Goal: Book appointment/travel/reservation

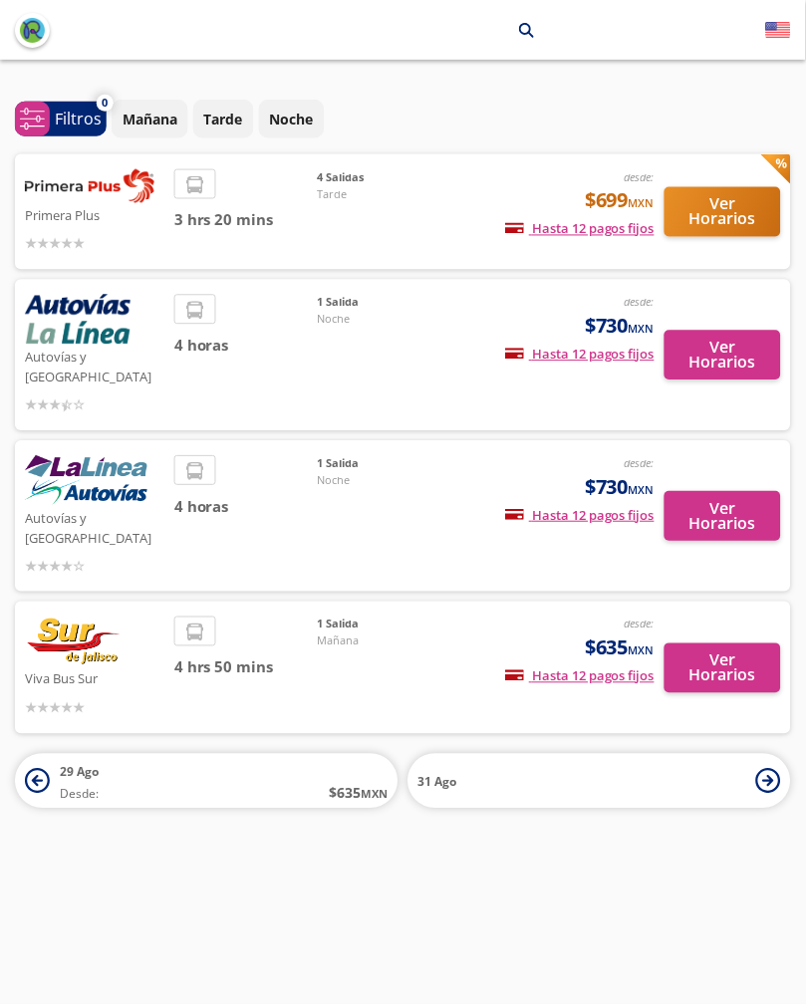
scroll to position [28, 0]
click at [748, 187] on button "Ver Horarios" at bounding box center [724, 212] width 117 height 50
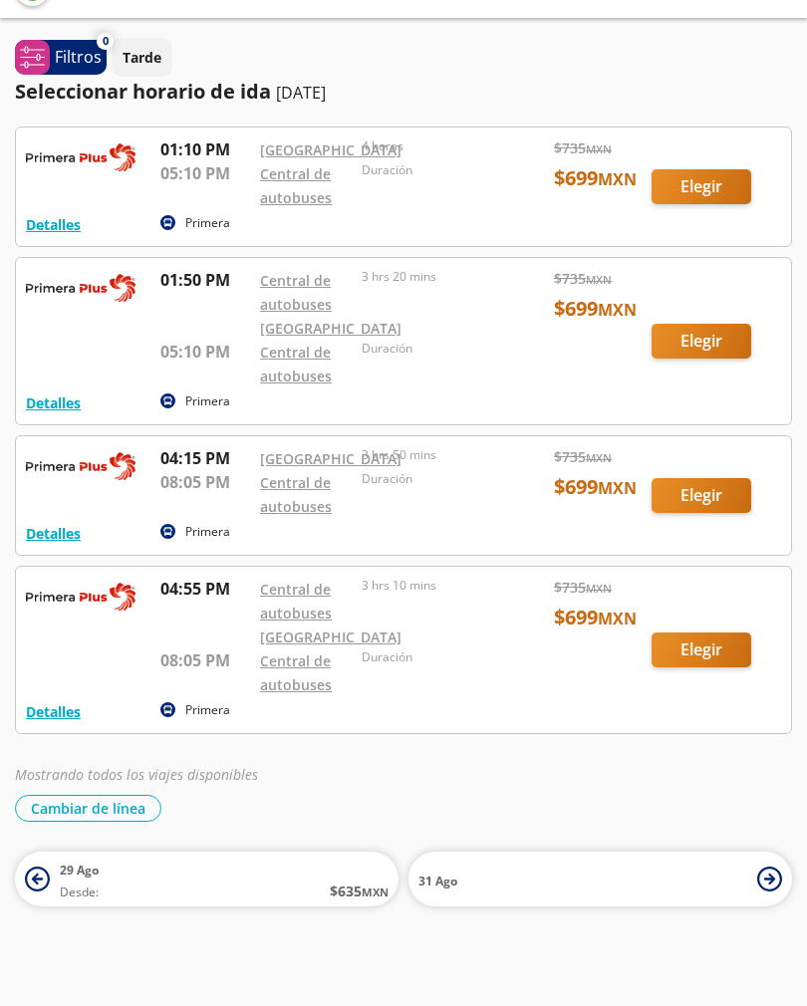
scroll to position [42, 0]
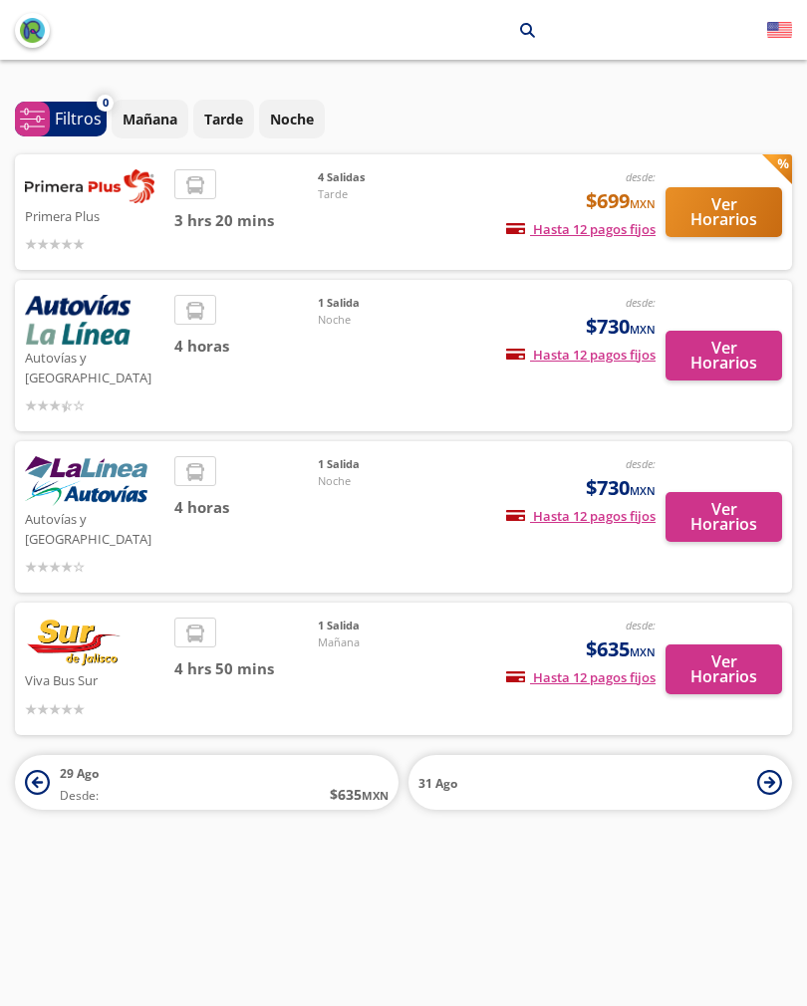
scroll to position [28, 0]
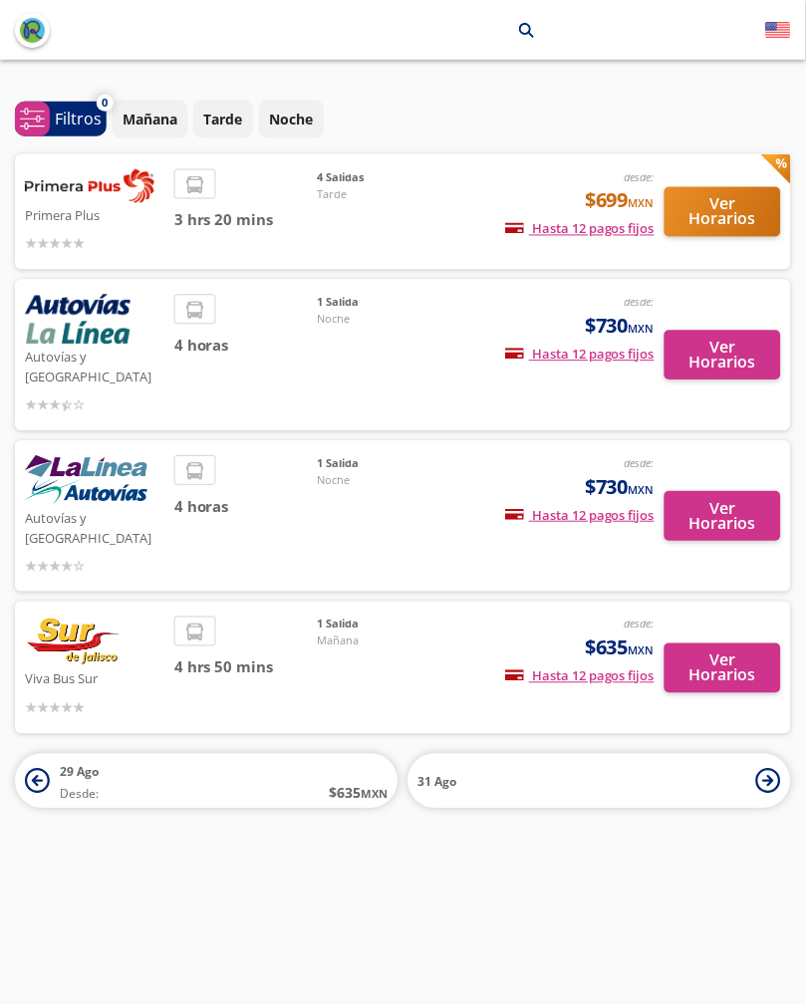
click at [719, 331] on button "Ver Horarios" at bounding box center [724, 356] width 117 height 50
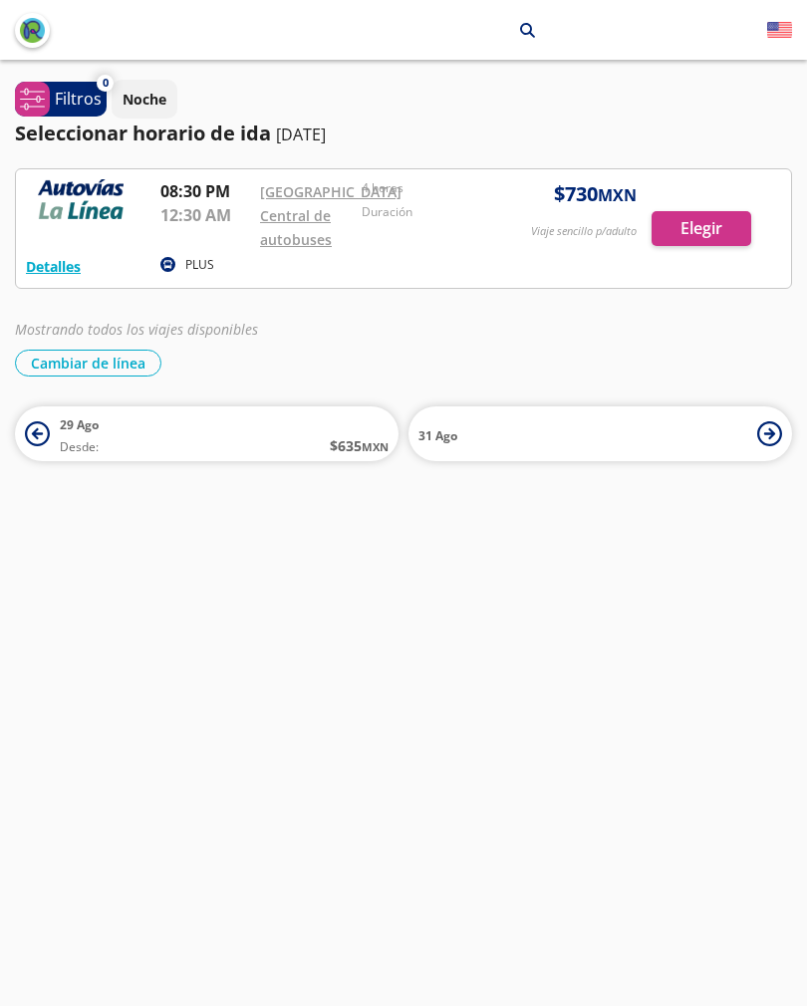
click at [97, 232] on div at bounding box center [403, 228] width 775 height 119
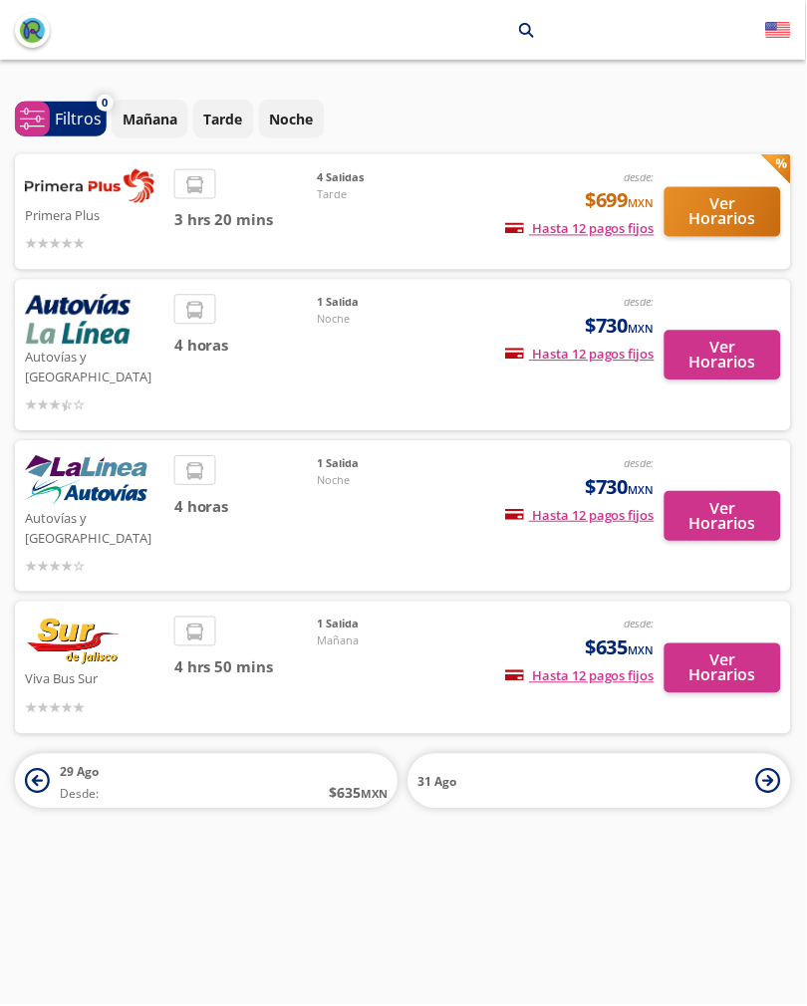
scroll to position [28, 0]
click at [77, 456] on img at bounding box center [86, 481] width 123 height 50
click at [717, 492] on button "Ver Horarios" at bounding box center [724, 517] width 117 height 50
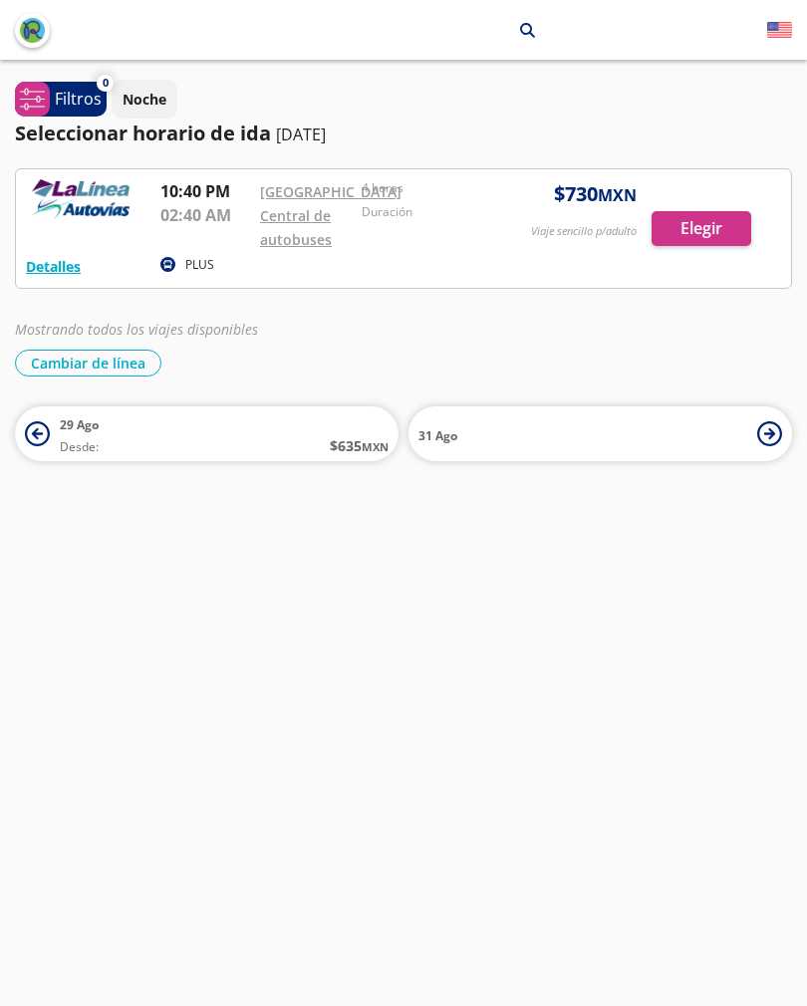
click at [278, 201] on link "[GEOGRAPHIC_DATA]" at bounding box center [330, 191] width 141 height 19
